Goal: Transaction & Acquisition: Purchase product/service

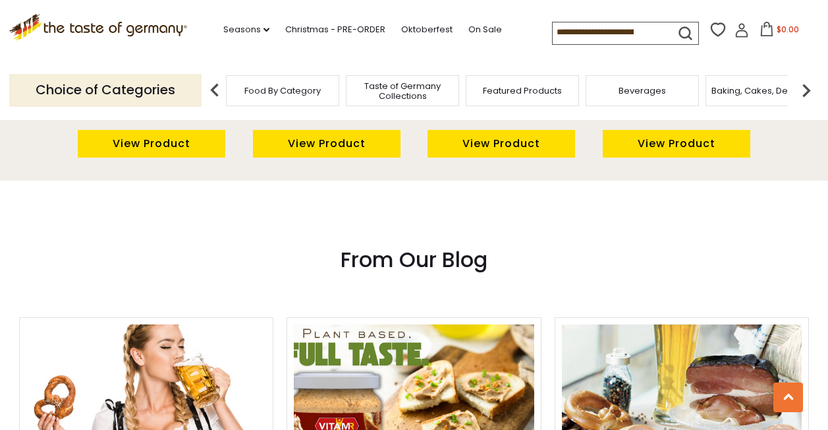
scroll to position [823, 0]
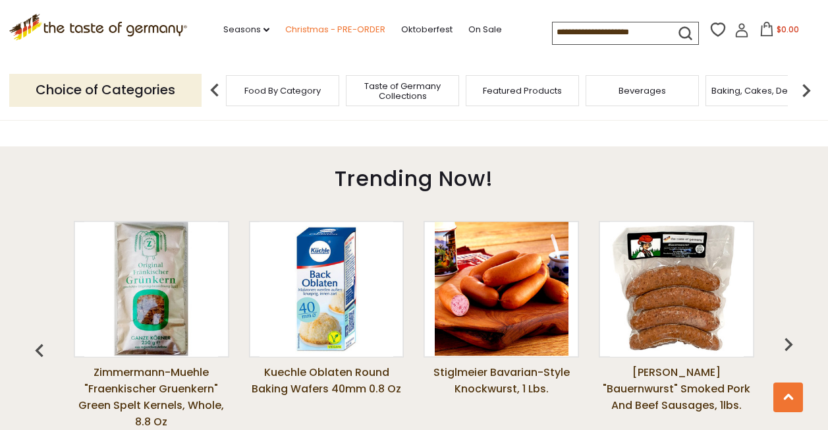
click at [308, 31] on link "Christmas - PRE-ORDER" at bounding box center [335, 29] width 100 height 14
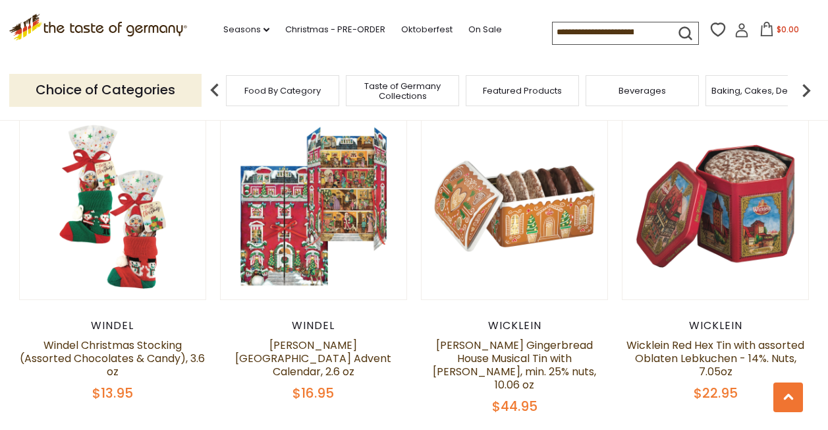
scroll to position [725, 0]
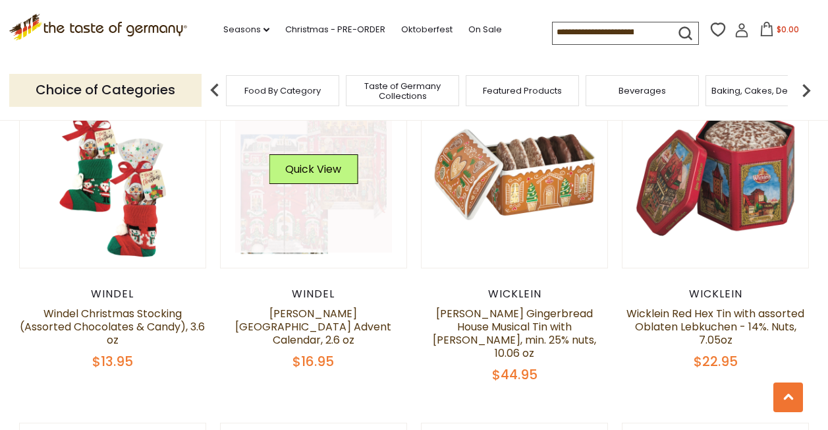
click at [318, 199] on link at bounding box center [313, 174] width 157 height 157
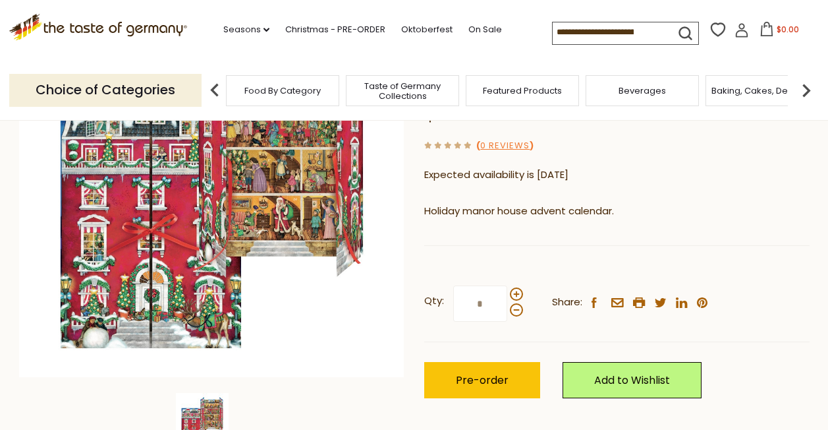
scroll to position [264, 0]
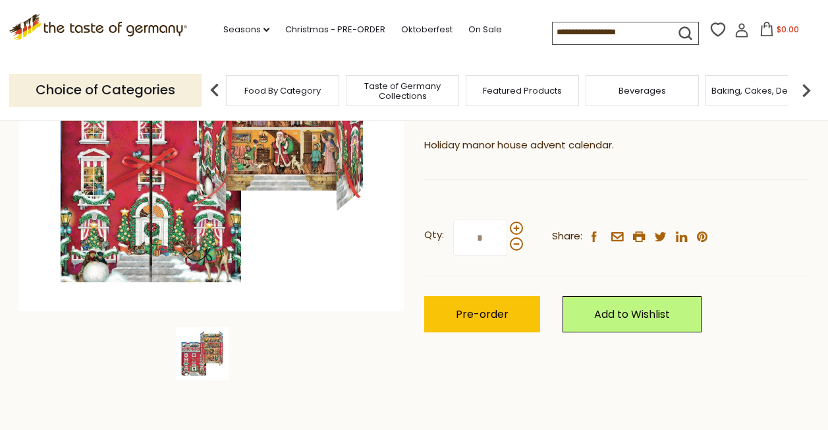
click at [180, 351] on img at bounding box center [202, 353] width 53 height 53
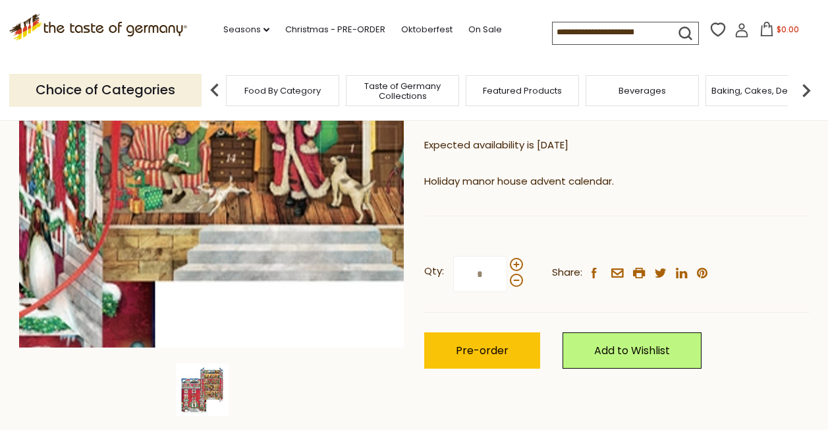
scroll to position [198, 0]
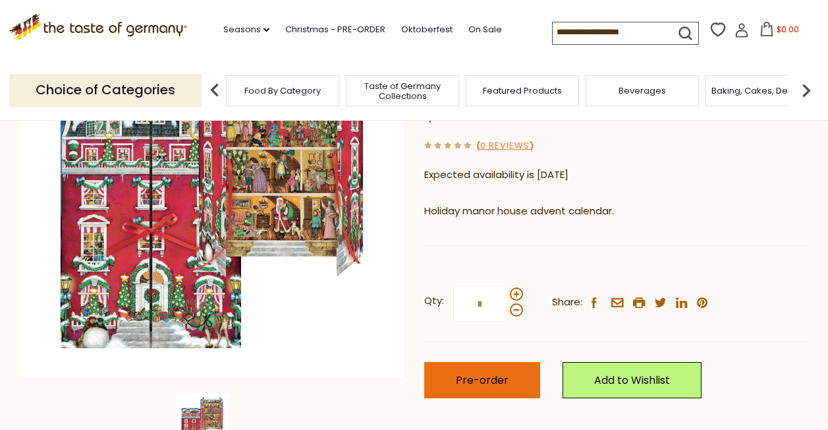
click at [474, 372] on span "Pre-order" at bounding box center [482, 379] width 53 height 15
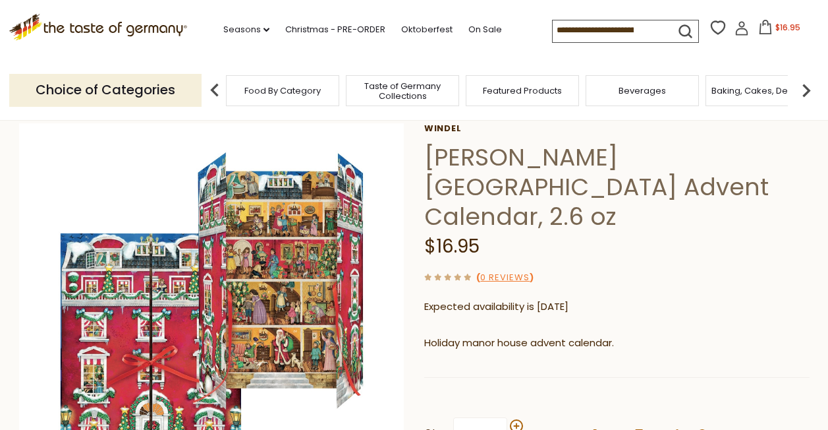
scroll to position [0, 0]
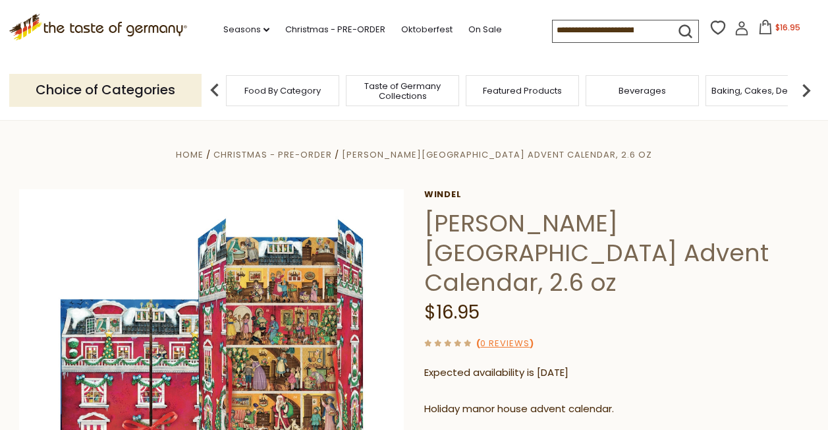
click at [760, 28] on icon at bounding box center [766, 27] width 14 height 14
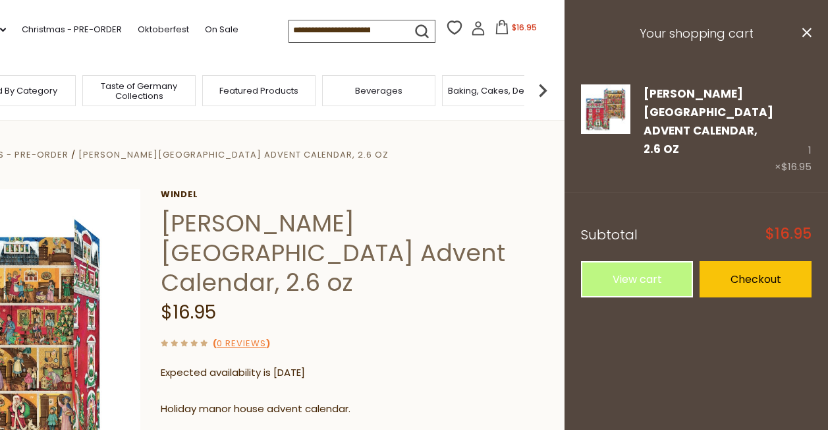
click at [522, 335] on div "( 0 Reviews )" at bounding box center [354, 343] width 386 height 16
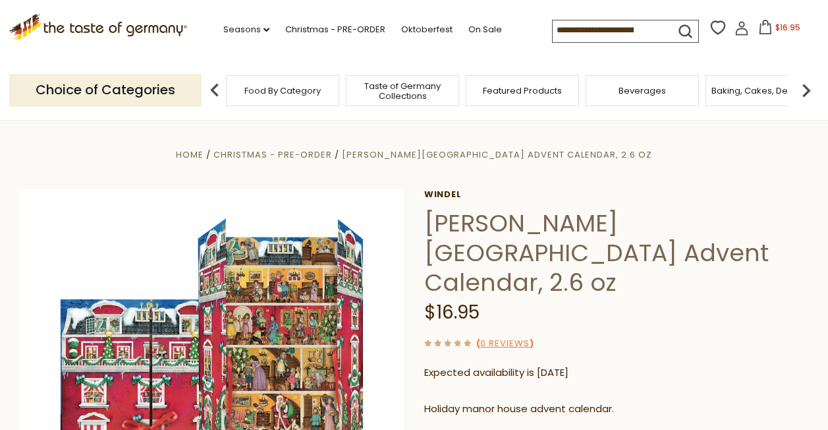
click at [399, 86] on span "Taste of Germany Collections" at bounding box center [402, 91] width 105 height 20
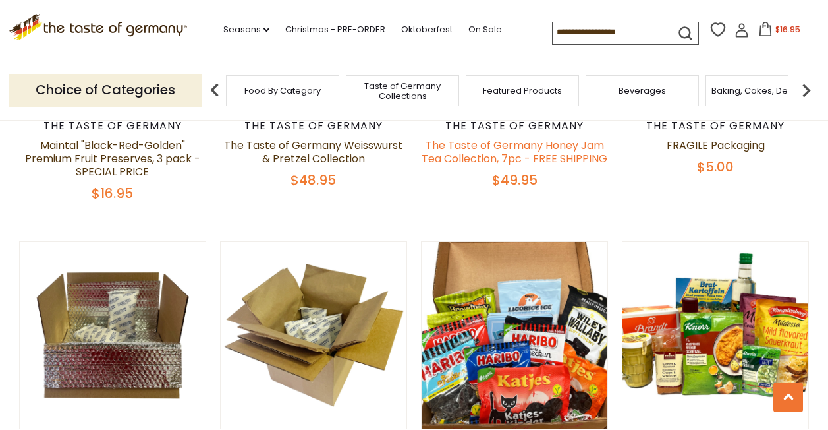
scroll to position [198, 0]
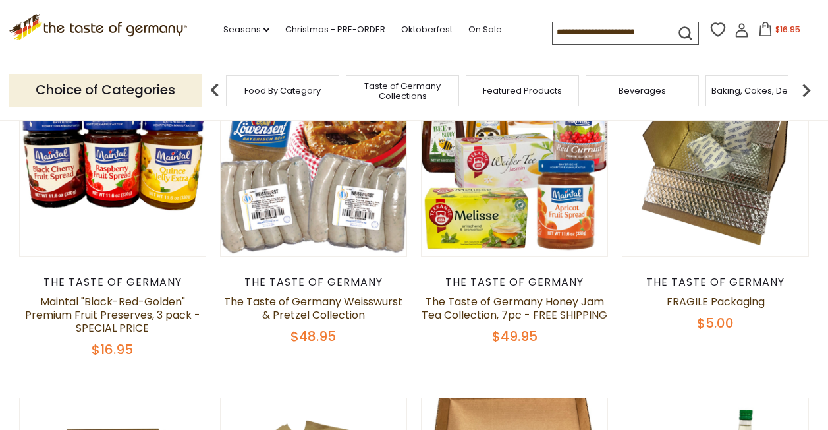
click at [264, 86] on span "Food By Category" at bounding box center [282, 91] width 76 height 10
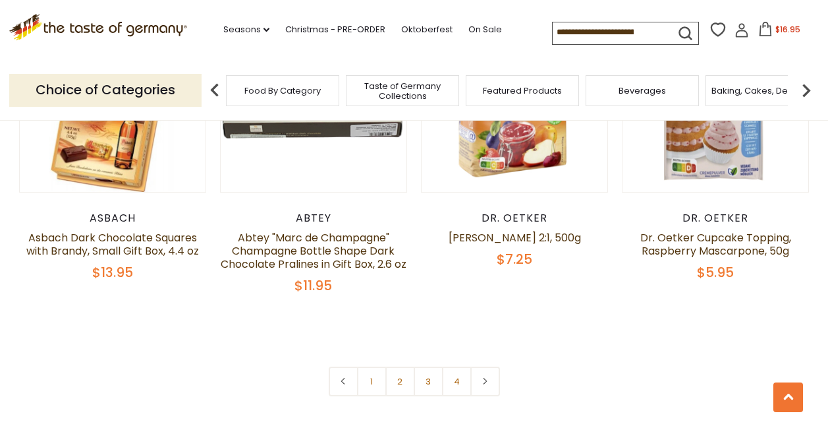
scroll to position [2900, 0]
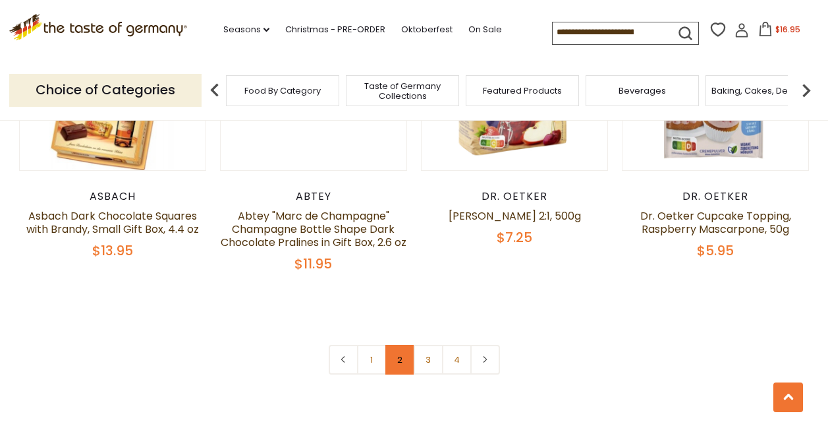
click at [402, 345] on link "2" at bounding box center [401, 360] width 30 height 30
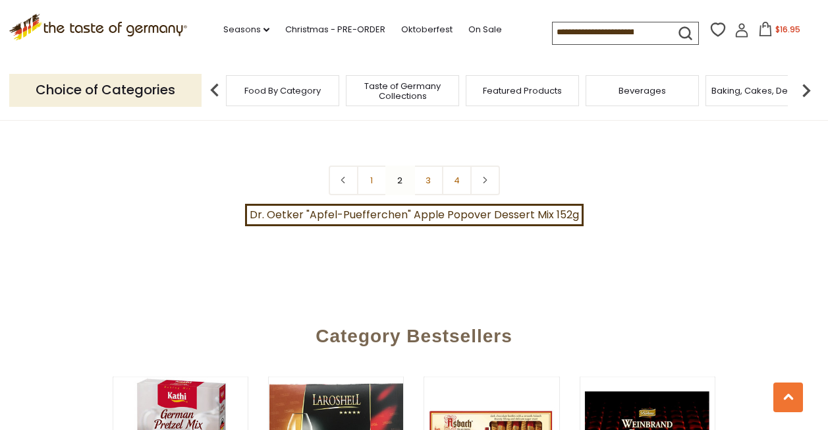
scroll to position [2908, 0]
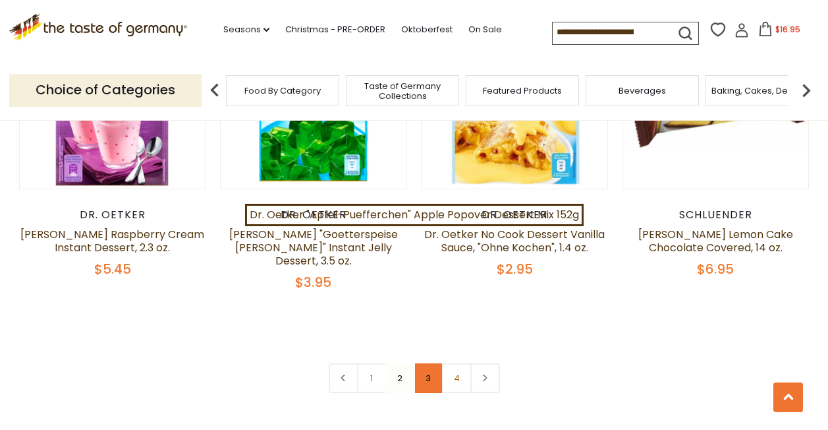
click at [430, 363] on link "3" at bounding box center [429, 378] width 30 height 30
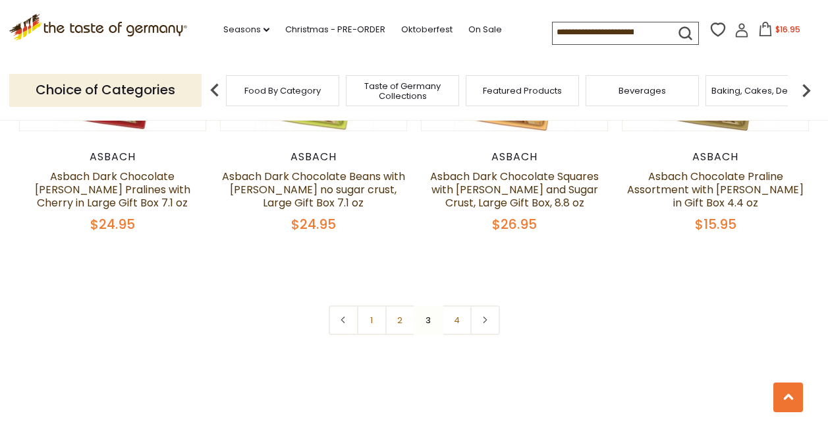
scroll to position [3039, 0]
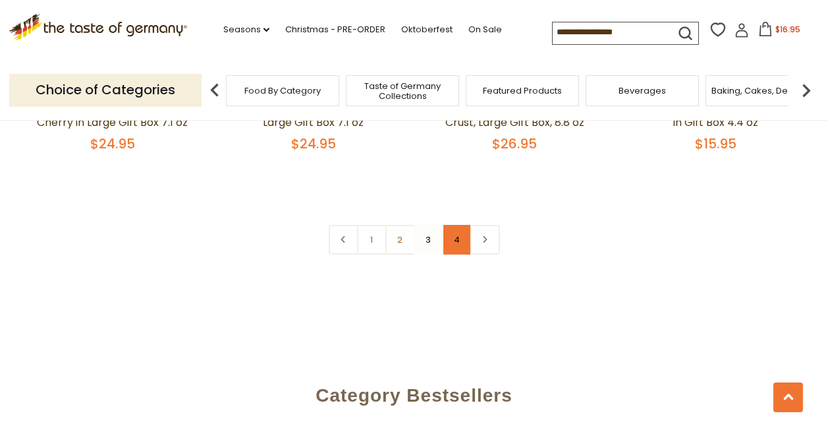
click at [451, 225] on link "4" at bounding box center [457, 240] width 30 height 30
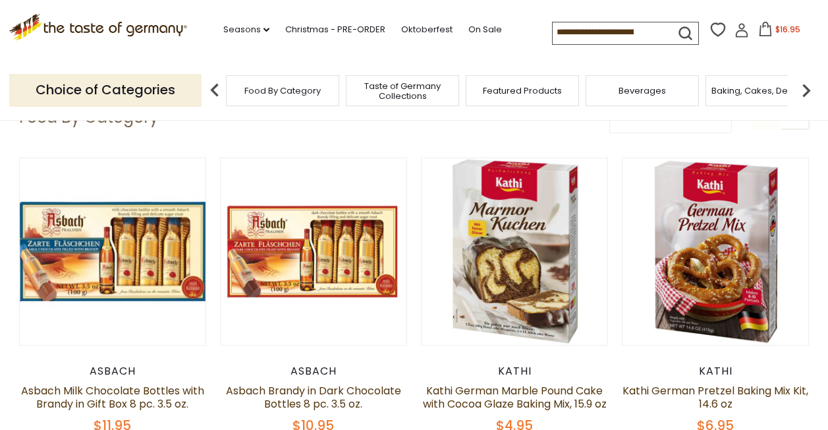
scroll to position [0, 0]
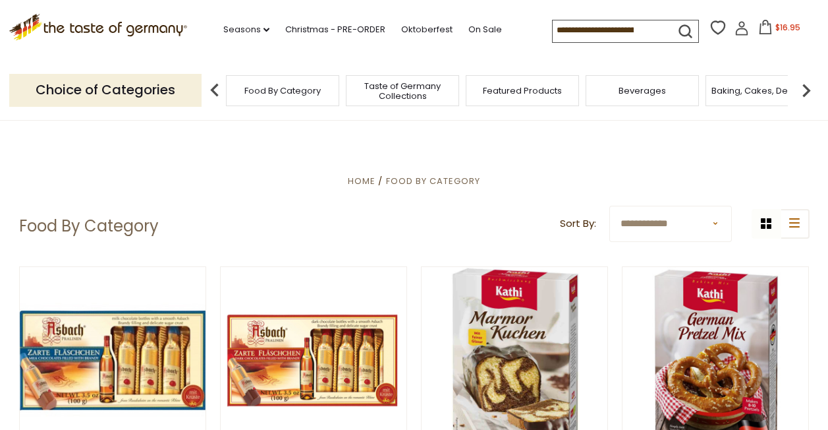
click at [211, 89] on img at bounding box center [215, 90] width 26 height 26
click at [151, 87] on p "Choice of Categories" at bounding box center [105, 90] width 192 height 32
click at [805, 86] on img at bounding box center [806, 90] width 26 height 26
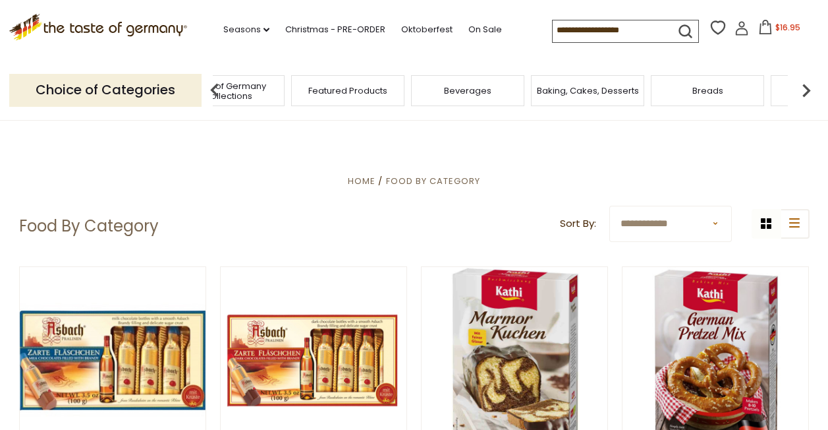
click at [805, 86] on img at bounding box center [806, 90] width 26 height 26
click at [646, 98] on div "Candy" at bounding box center [652, 90] width 113 height 31
click at [652, 90] on span "Candy" at bounding box center [653, 91] width 28 height 10
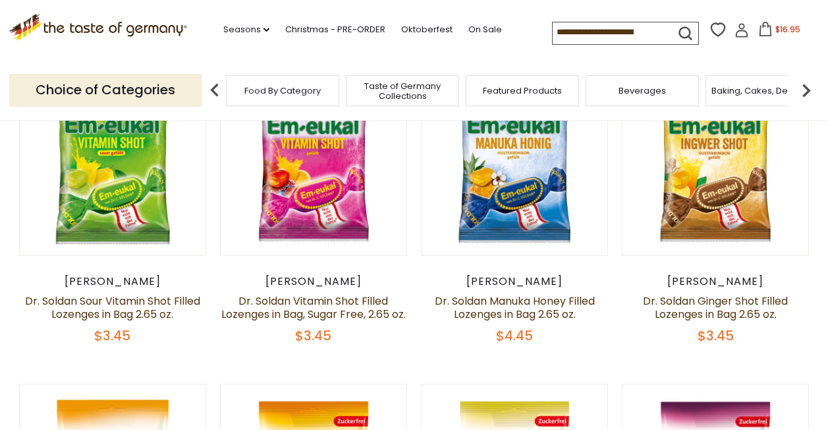
scroll to position [330, 0]
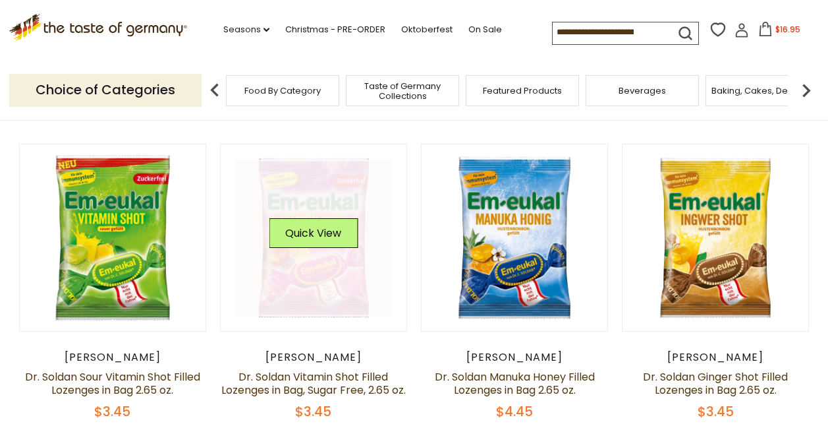
click at [316, 266] on link at bounding box center [313, 237] width 157 height 157
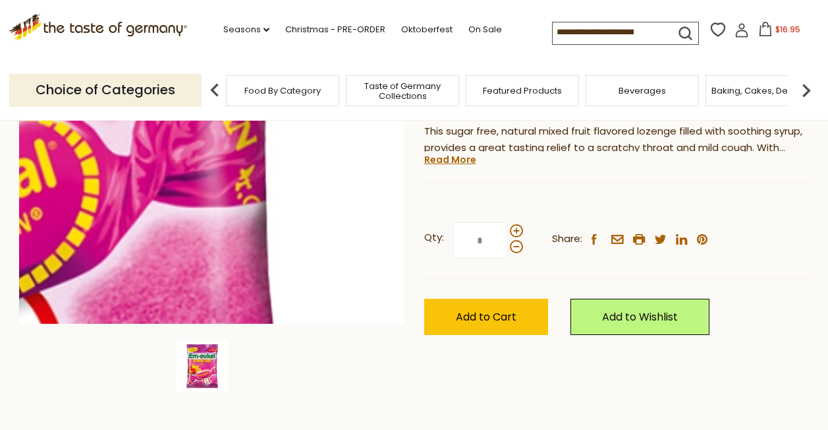
scroll to position [264, 0]
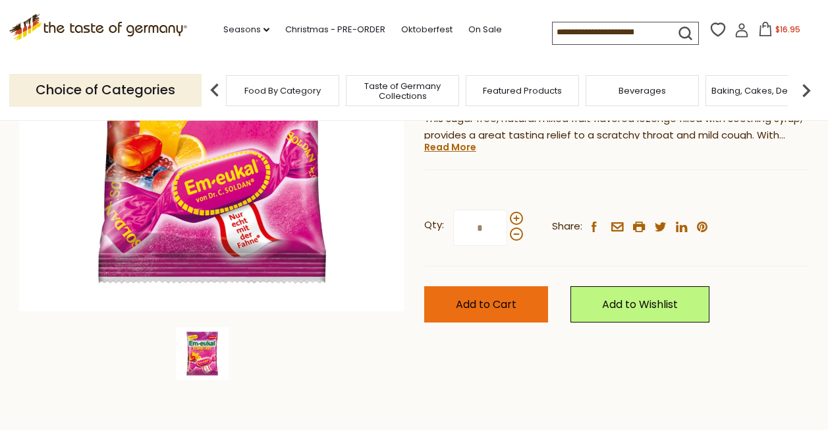
click at [496, 304] on span "Add to Cart" at bounding box center [486, 304] width 61 height 15
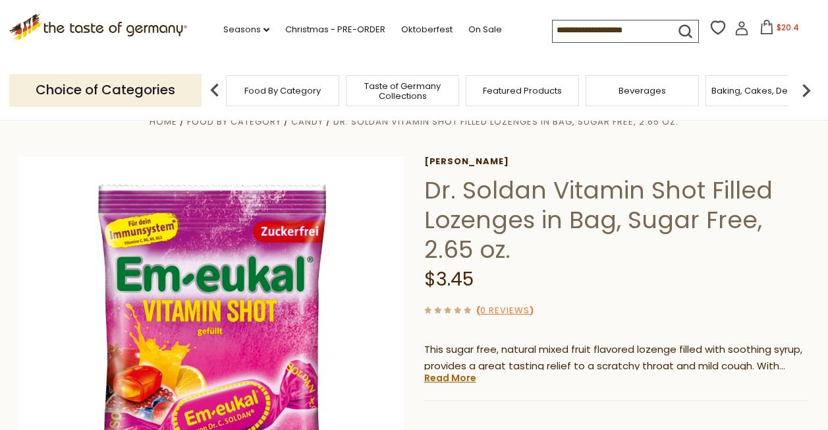
scroll to position [0, 0]
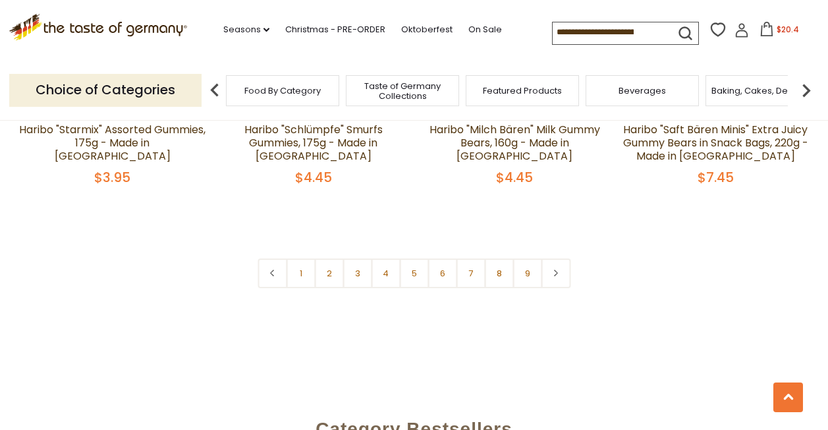
scroll to position [3213, 0]
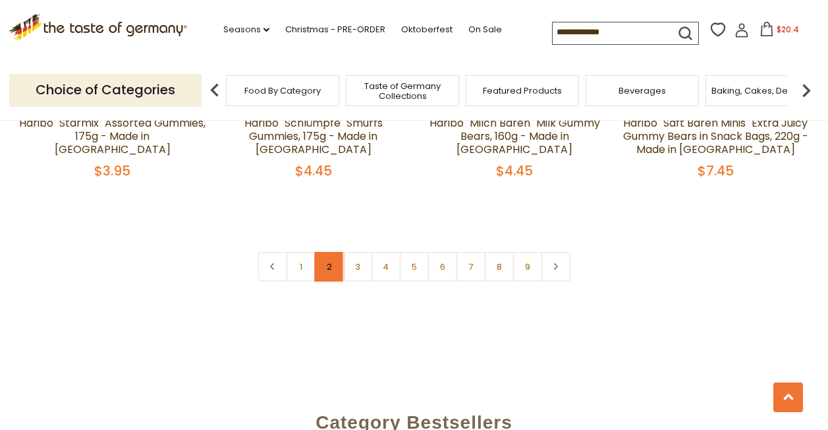
click at [331, 252] on link "2" at bounding box center [329, 267] width 30 height 30
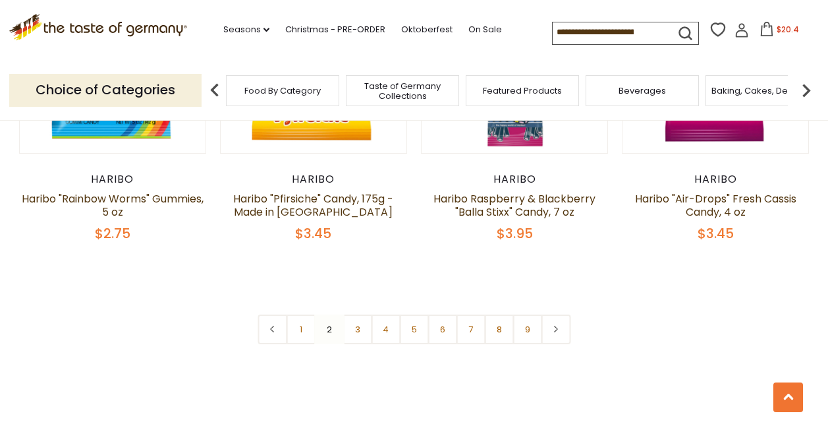
scroll to position [3180, 0]
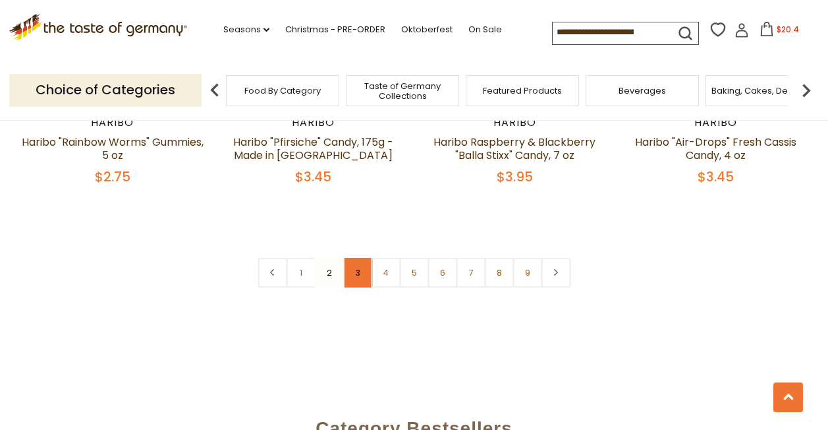
click at [357, 258] on link "3" at bounding box center [358, 273] width 30 height 30
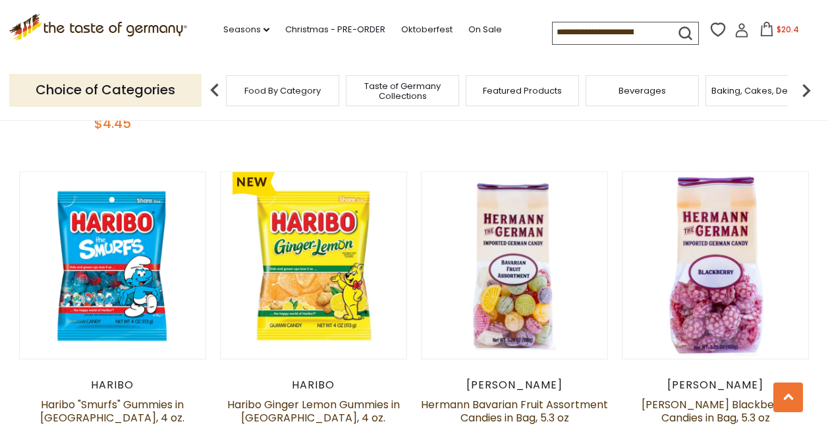
scroll to position [2258, 0]
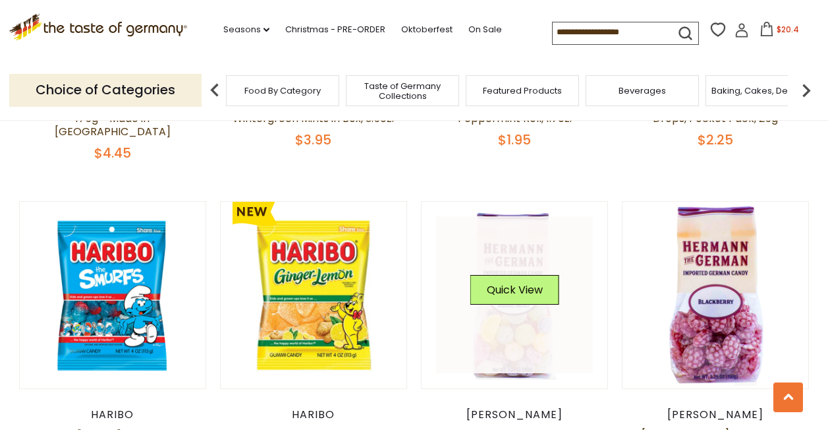
click at [517, 275] on div "Quick View" at bounding box center [515, 295] width 89 height 40
click at [525, 282] on link at bounding box center [514, 294] width 157 height 157
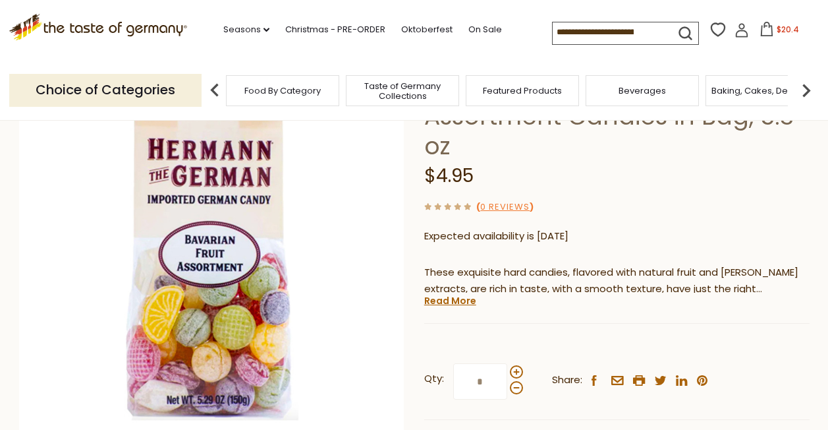
scroll to position [198, 0]
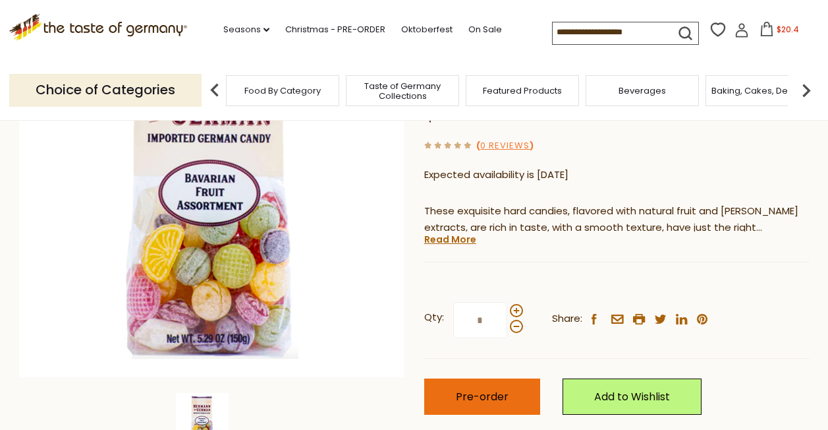
click at [500, 396] on span "Pre-order" at bounding box center [482, 396] width 53 height 15
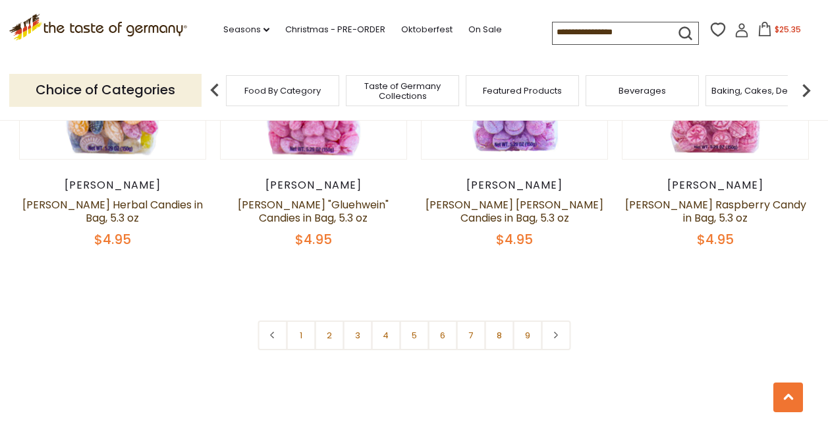
scroll to position [3129, 0]
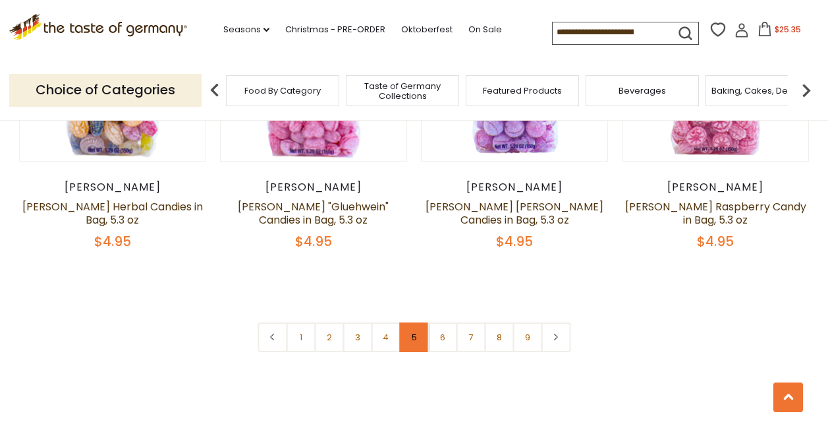
click at [412, 322] on link "5" at bounding box center [414, 337] width 30 height 30
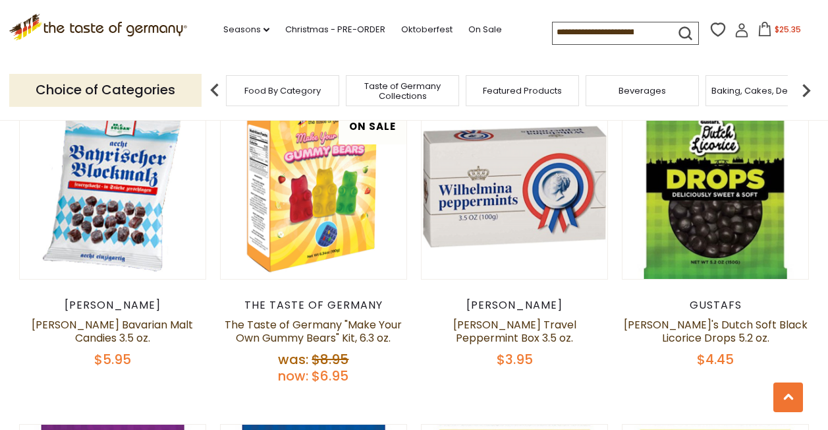
scroll to position [1269, 0]
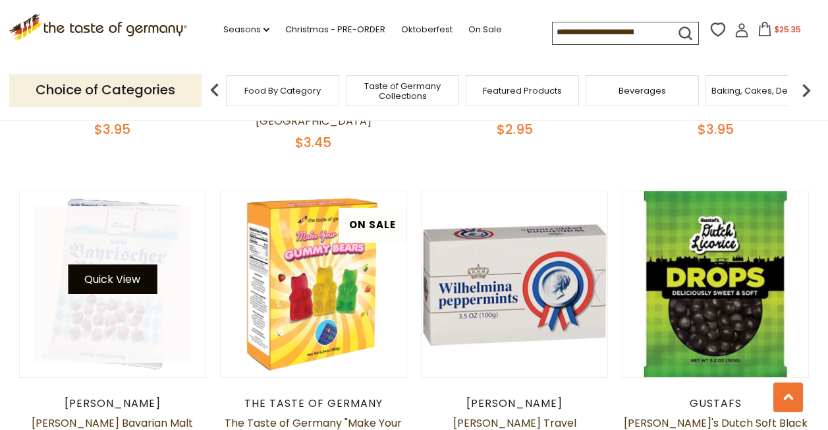
click at [115, 264] on button "Quick View" at bounding box center [112, 279] width 89 height 30
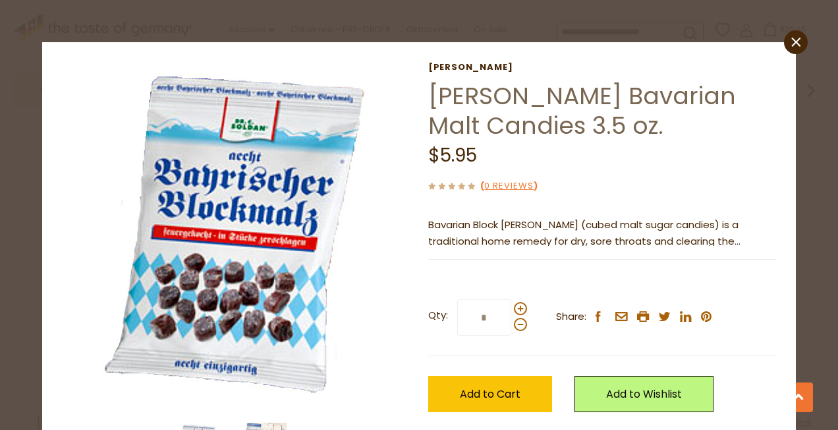
scroll to position [66, 0]
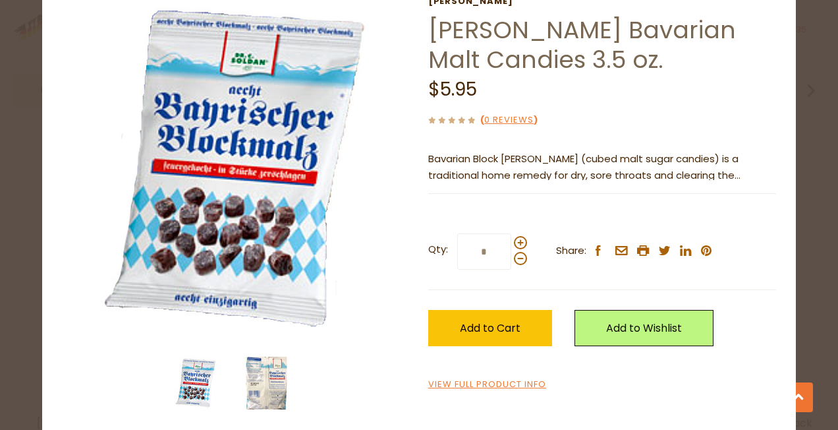
click at [270, 381] on img at bounding box center [266, 383] width 53 height 53
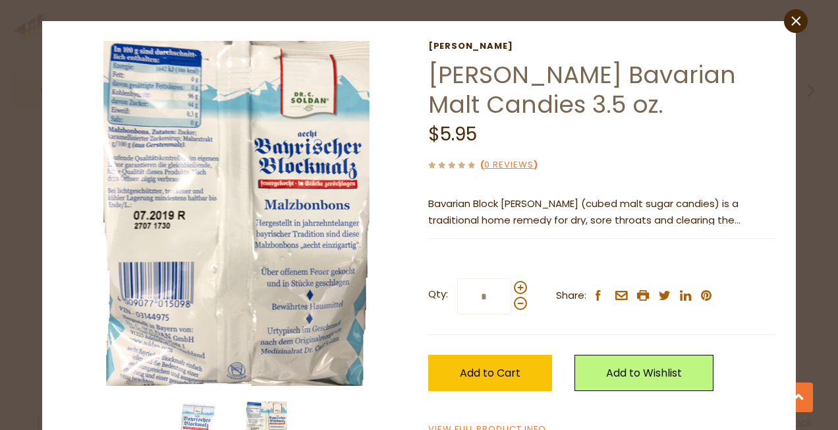
scroll to position [0, 0]
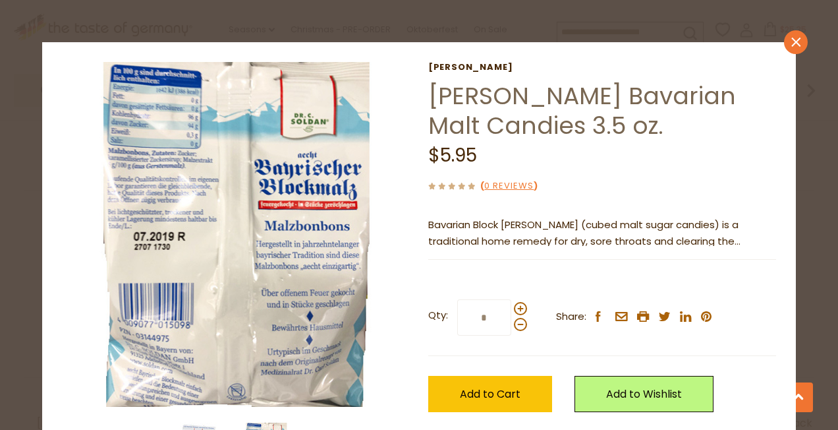
click at [792, 43] on icon at bounding box center [796, 41] width 9 height 9
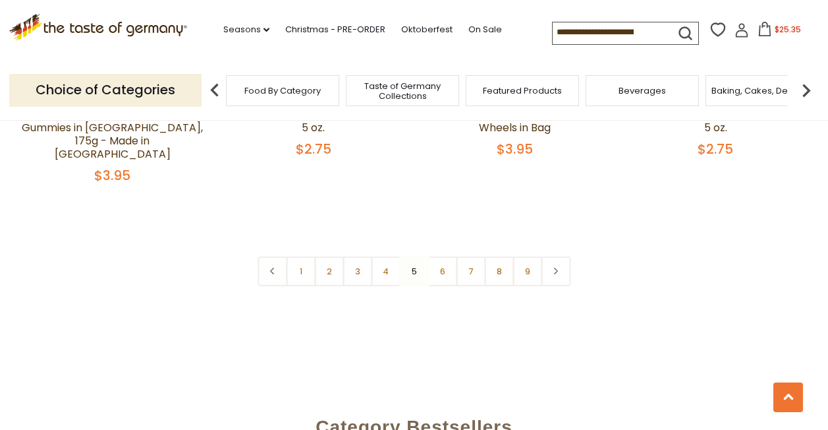
scroll to position [3246, 0]
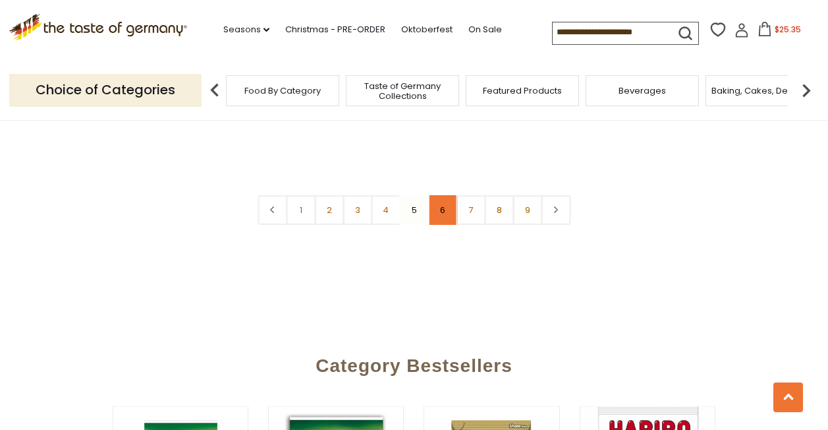
click at [445, 195] on link "6" at bounding box center [443, 210] width 30 height 30
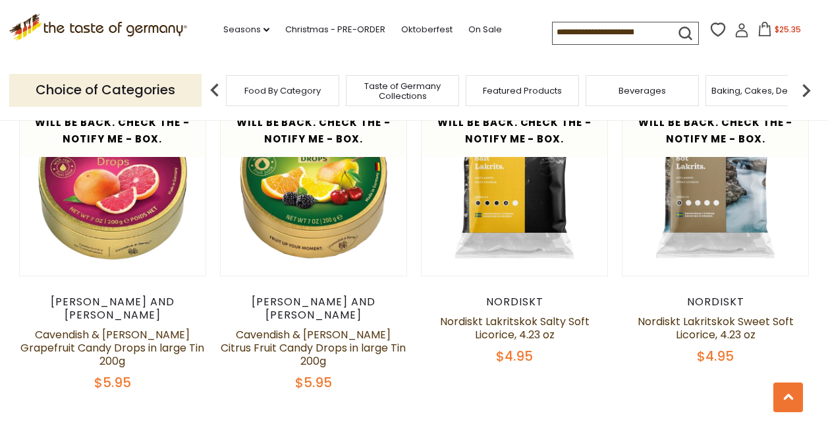
scroll to position [1533, 0]
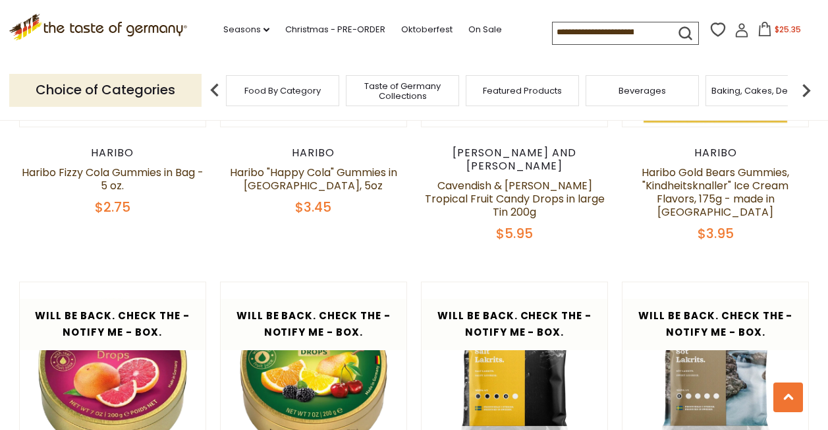
click at [807, 91] on img at bounding box center [806, 90] width 26 height 26
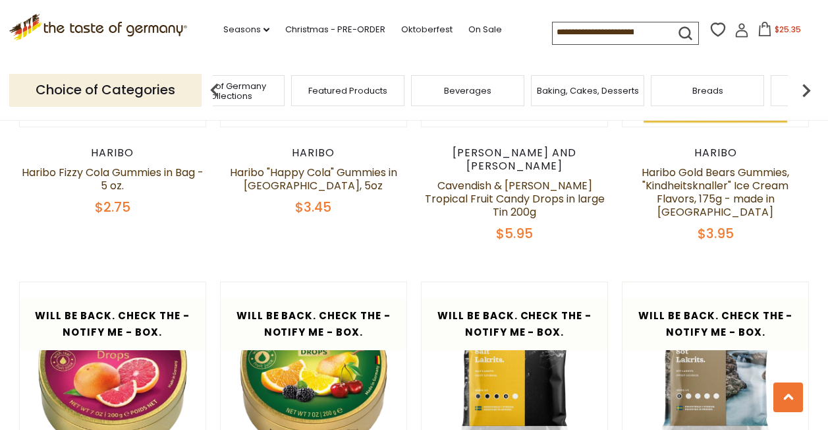
click at [807, 91] on img at bounding box center [806, 90] width 26 height 26
click at [551, 95] on span "Cookies" at bounding box center [544, 91] width 36 height 10
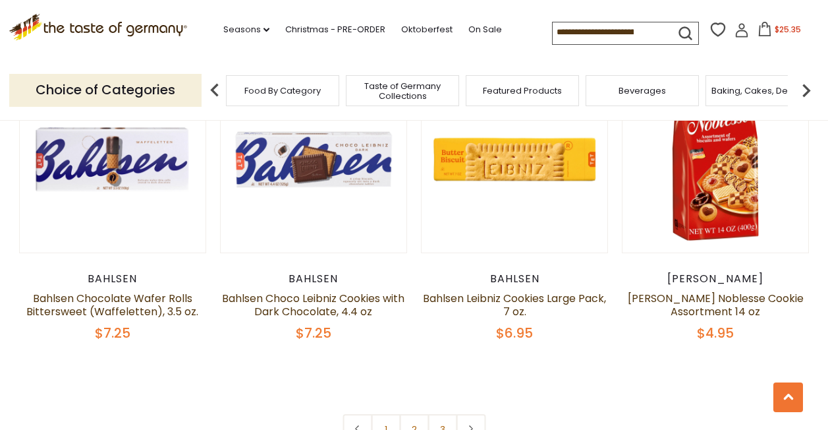
scroll to position [3031, 0]
